Goal: Information Seeking & Learning: Learn about a topic

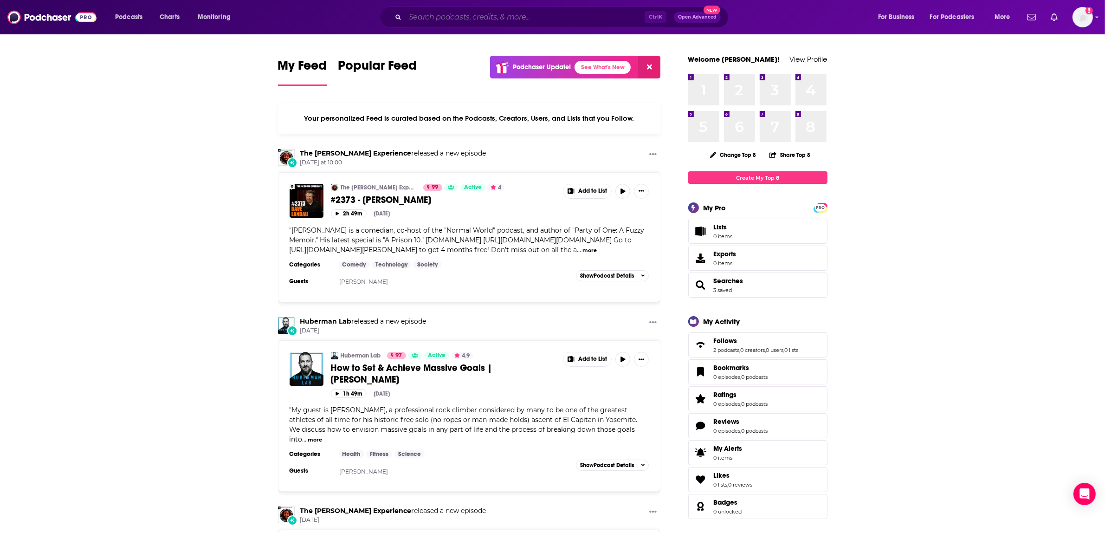
click at [534, 13] on input "Search podcasts, credits, & more..." at bounding box center [524, 17] width 239 height 15
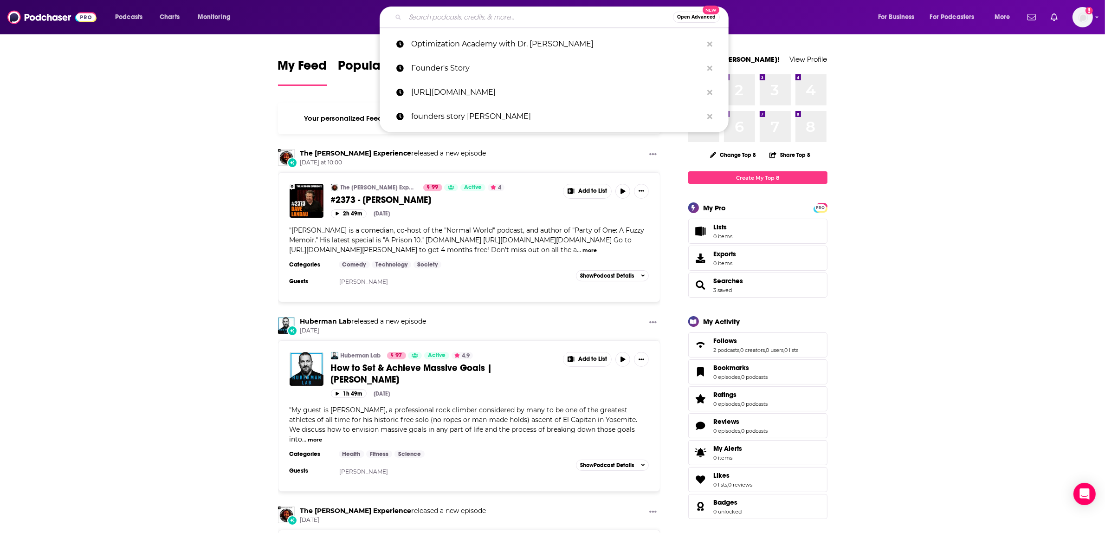
paste input "HawkeTalk"
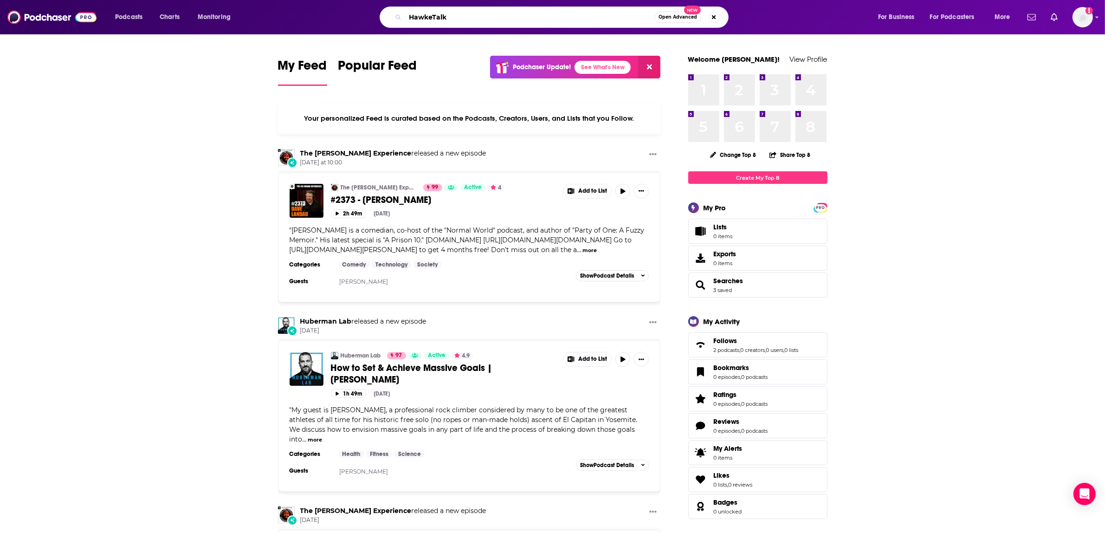
type input "HawkeTalk"
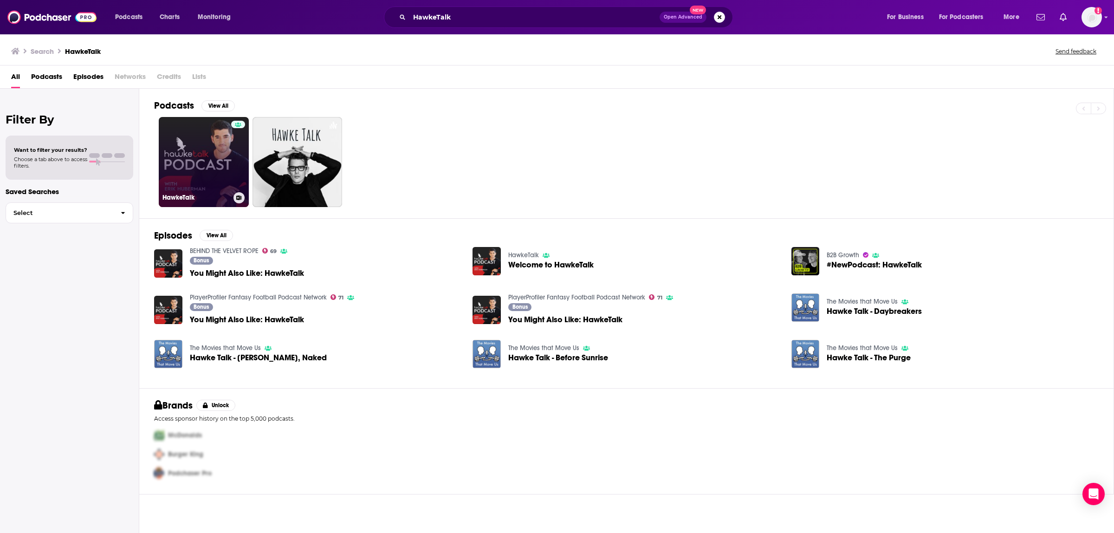
click at [191, 143] on link "HawkeTalk" at bounding box center [204, 162] width 90 height 90
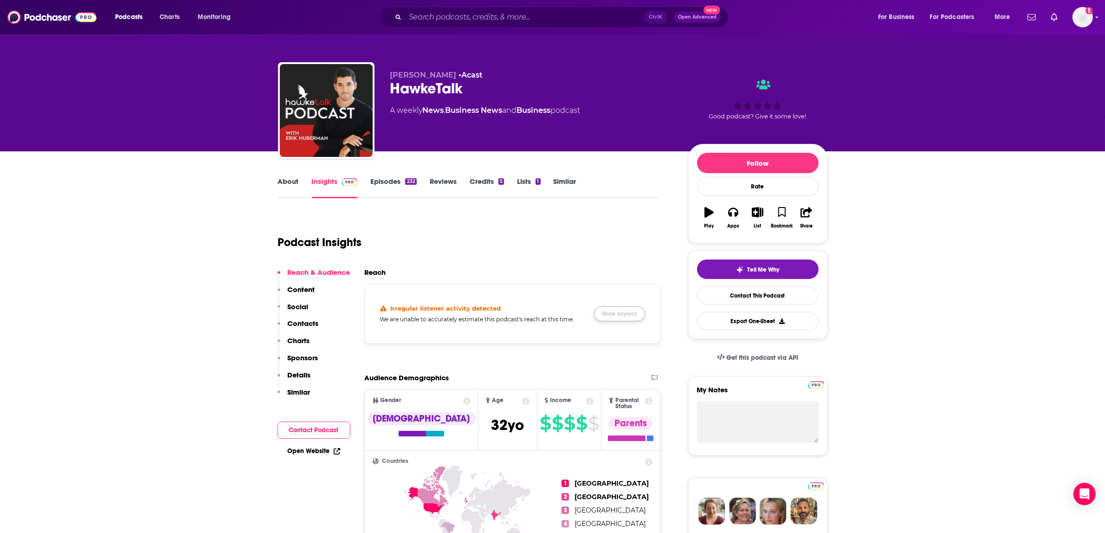
click at [623, 311] on button "Show Anyway" at bounding box center [619, 313] width 51 height 15
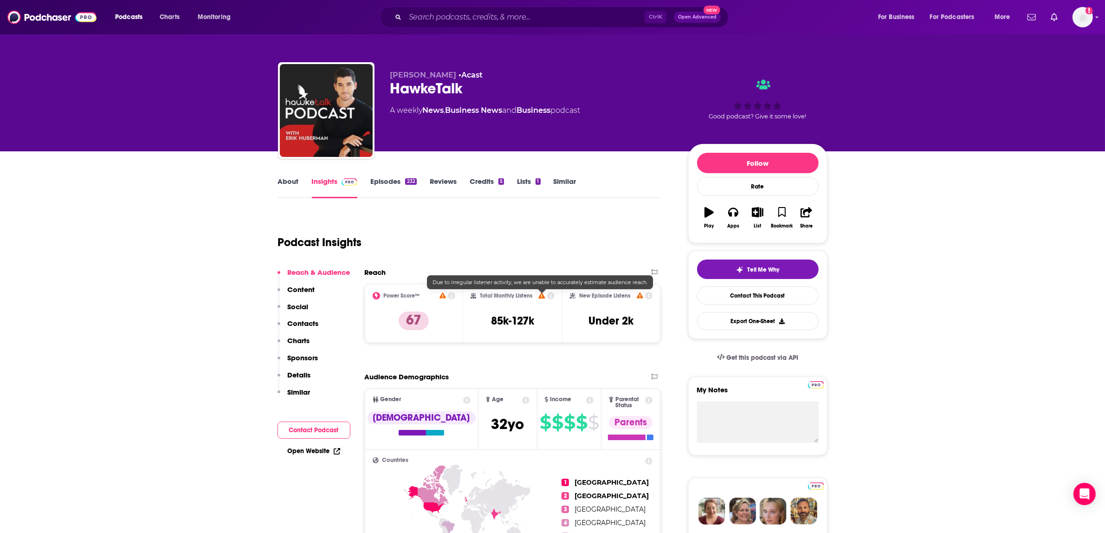
click at [544, 297] on icon at bounding box center [541, 295] width 6 height 6
click at [539, 293] on icon at bounding box center [541, 295] width 6 height 6
click at [540, 292] on span at bounding box center [541, 295] width 6 height 7
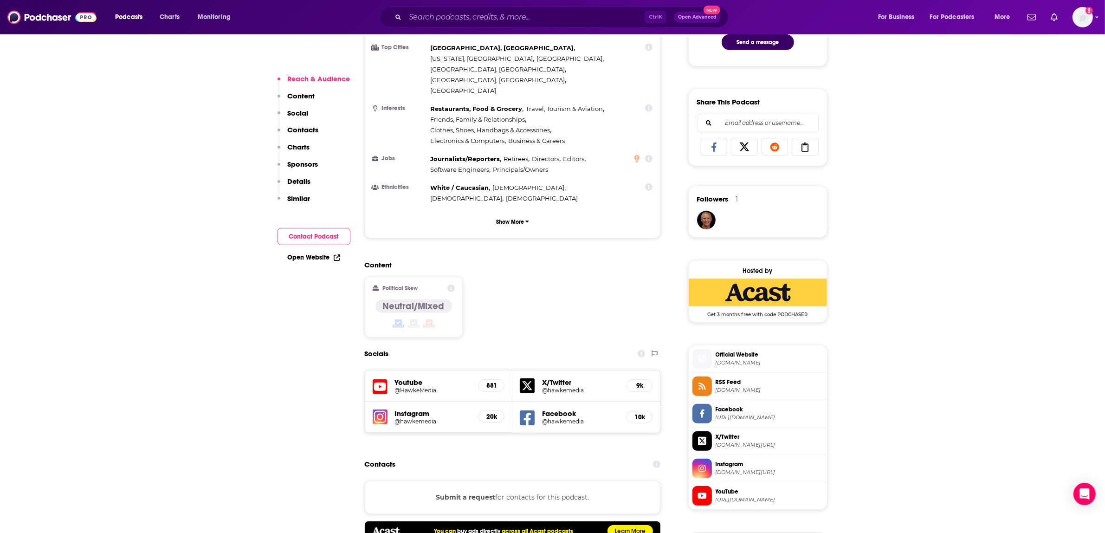
scroll to position [638, 0]
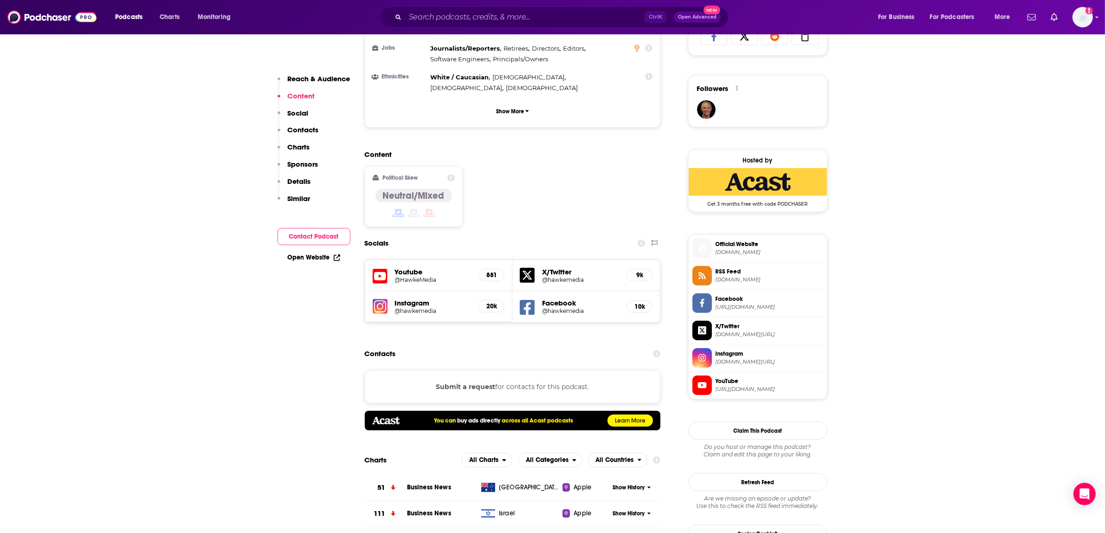
click at [412, 267] on h5 "Youtube" at bounding box center [433, 271] width 77 height 9
click at [407, 276] on h5 "@HawkeMedia" at bounding box center [433, 279] width 77 height 7
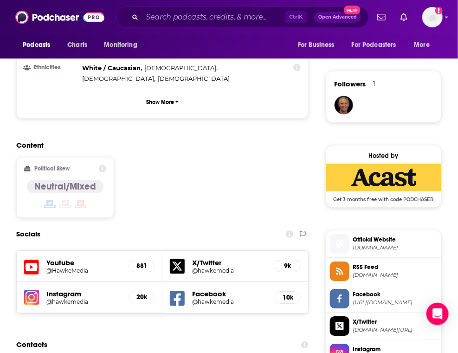
click at [58, 289] on h5 "Instagram" at bounding box center [83, 293] width 75 height 9
click at [59, 298] on h5 "@hawkemedia" at bounding box center [79, 301] width 67 height 7
